Goal: Transaction & Acquisition: Purchase product/service

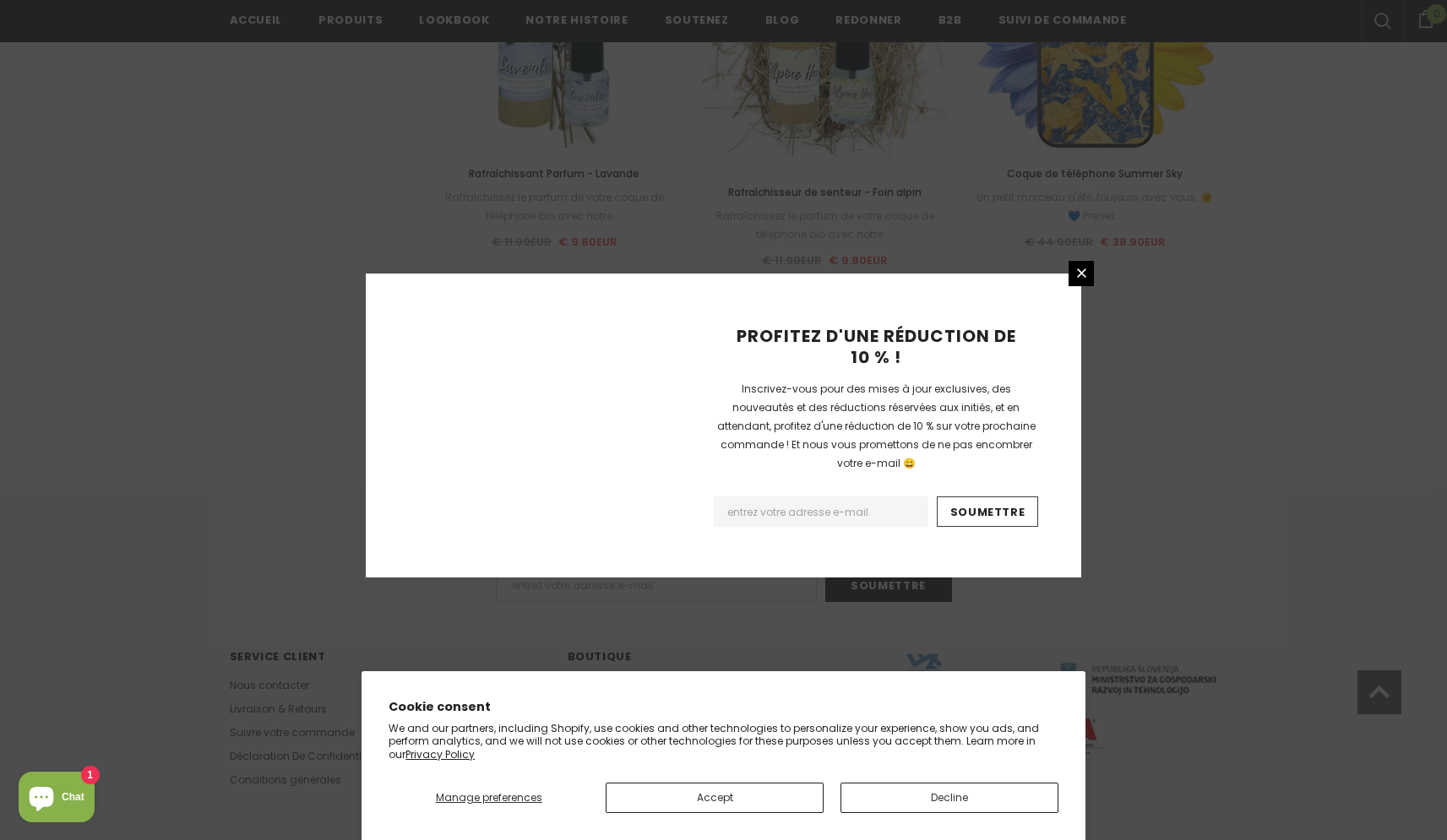
scroll to position [1811, 0]
